Goal: Check status: Check status

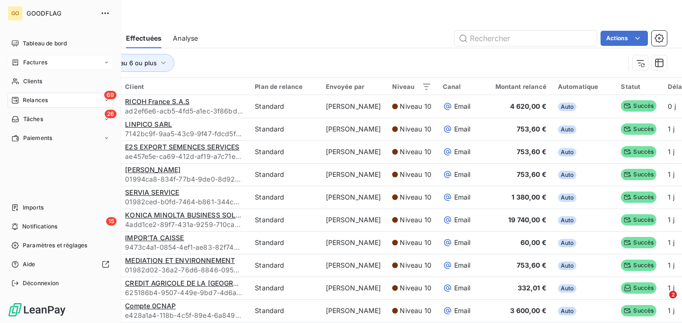
scroll to position [189, 0]
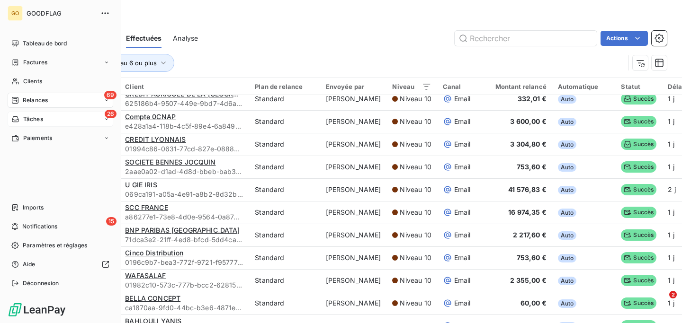
click at [43, 120] on div "26 Tâches" at bounding box center [61, 119] width 106 height 15
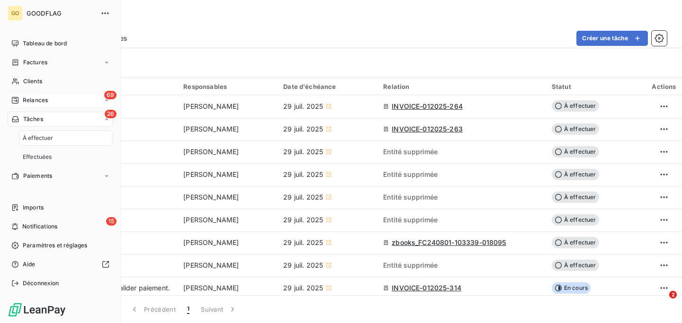
click at [43, 106] on div "69 Relances" at bounding box center [61, 100] width 106 height 15
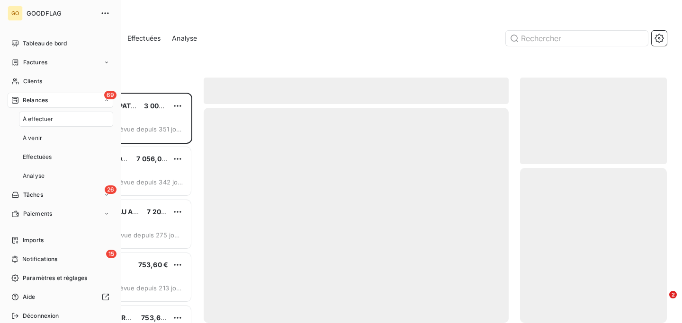
scroll to position [231, 147]
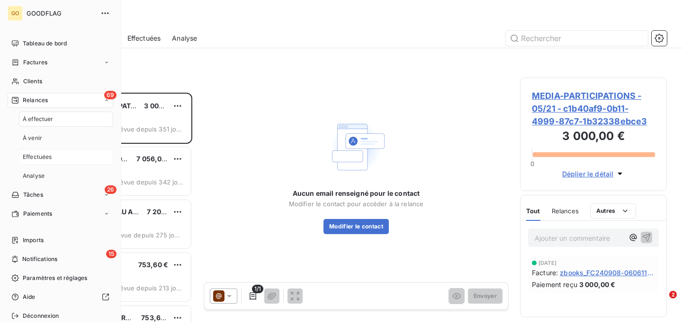
click at [51, 160] on span "Effectuées" at bounding box center [37, 157] width 29 height 9
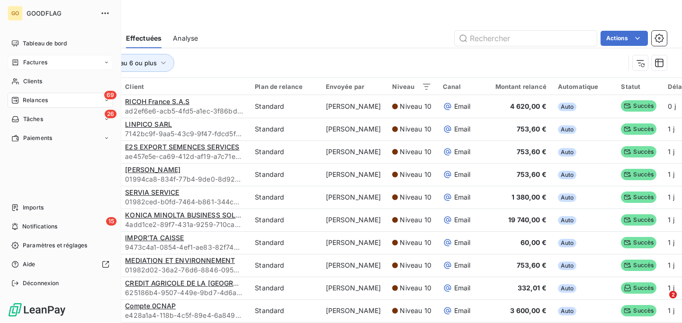
click at [36, 61] on span "Factures" at bounding box center [35, 62] width 24 height 9
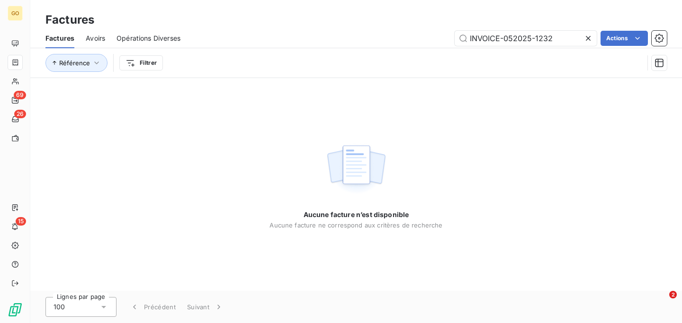
click at [239, 53] on div "Référence Filtrer" at bounding box center [355, 62] width 621 height 29
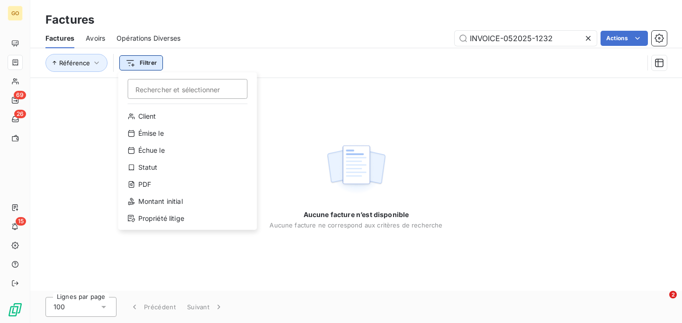
click at [153, 58] on html "GO 69 26 15 Factures Factures Avoirs Opérations Diverses INVOICE-052025-1232 Ac…" at bounding box center [341, 161] width 682 height 323
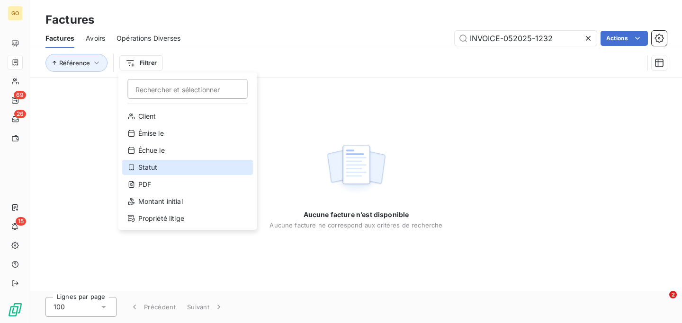
click at [166, 166] on div "Statut" at bounding box center [187, 167] width 131 height 15
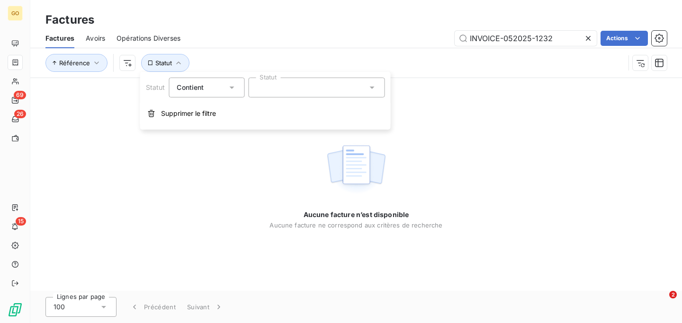
click at [299, 89] on div at bounding box center [316, 88] width 136 height 20
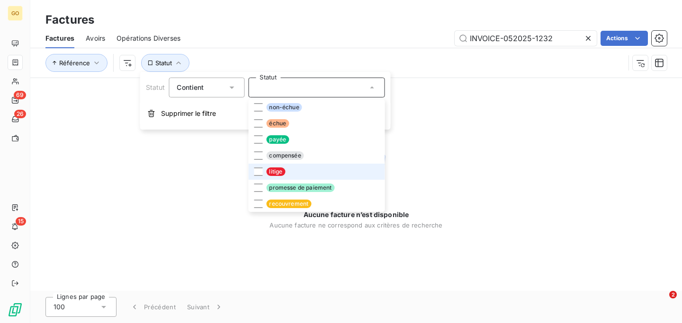
click at [281, 178] on li "litige" at bounding box center [316, 172] width 136 height 16
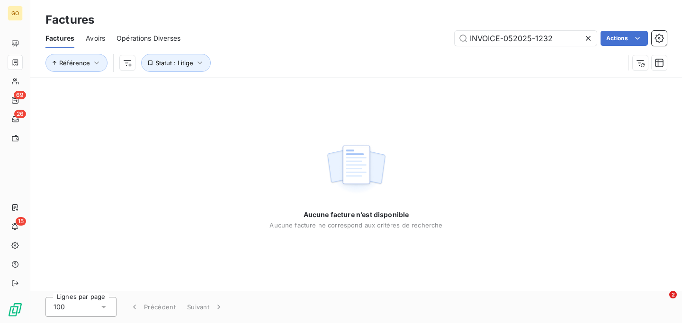
click at [446, 58] on div "Référence Statut : Litige" at bounding box center [334, 63] width 579 height 18
click at [587, 38] on icon at bounding box center [588, 38] width 5 height 5
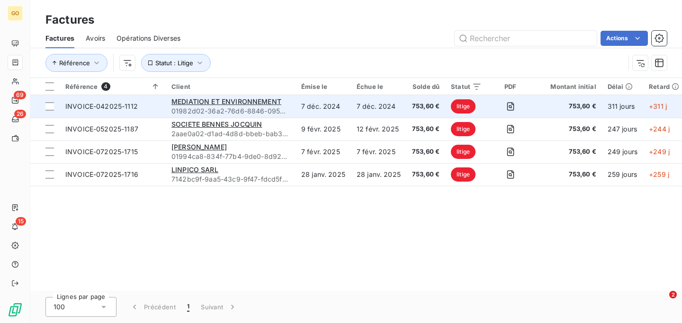
click at [307, 105] on td "7 déc. 2024" at bounding box center [322, 106] width 55 height 23
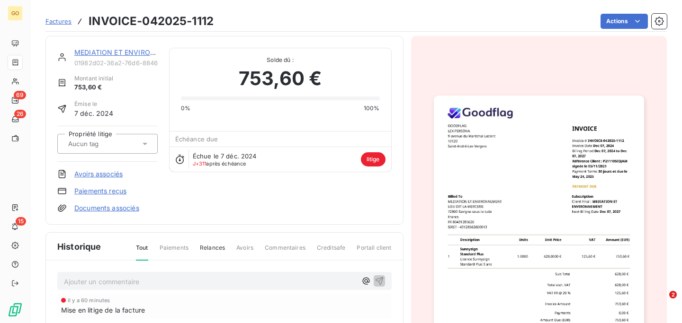
scroll to position [145, 0]
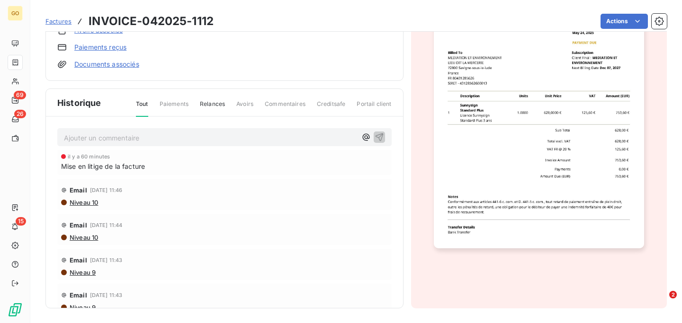
click at [173, 101] on span "Paiements" at bounding box center [174, 108] width 29 height 16
click at [212, 105] on span "Relances" at bounding box center [212, 108] width 25 height 16
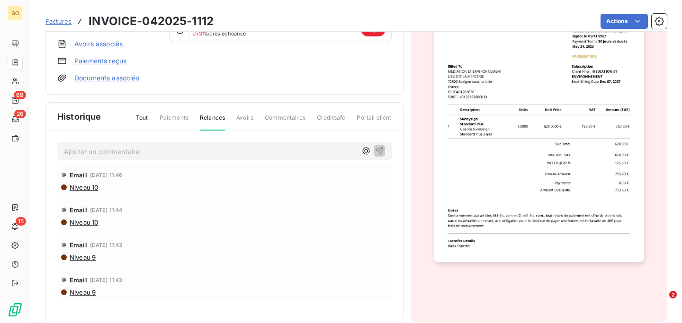
scroll to position [131, 0]
click at [146, 119] on span "Tout" at bounding box center [142, 123] width 12 height 16
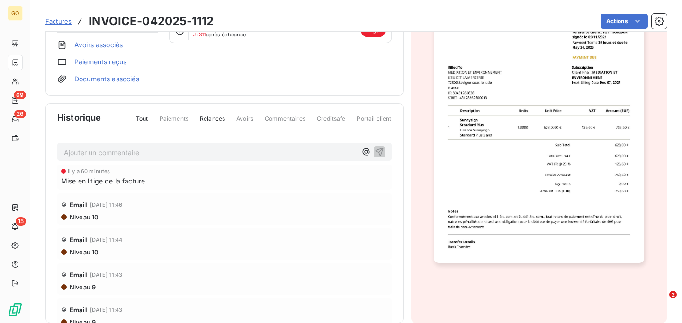
click at [91, 216] on span "Niveau 10" at bounding box center [83, 218] width 29 height 8
